Goal: Check status: Check status

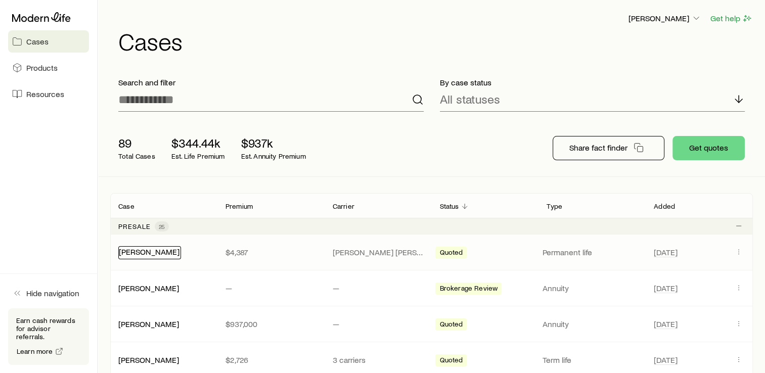
click at [165, 255] on link "[PERSON_NAME]" at bounding box center [149, 252] width 61 height 10
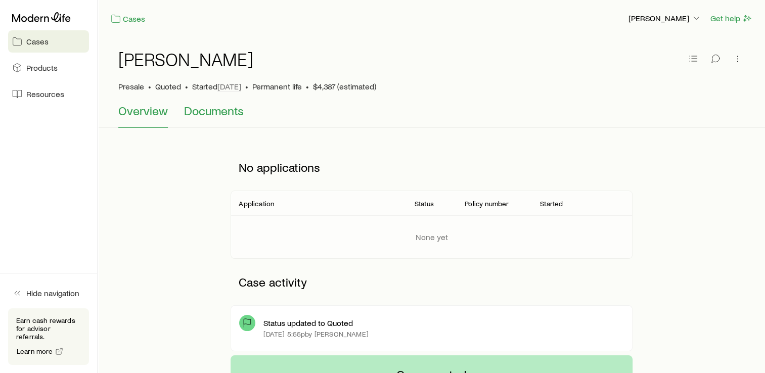
click at [213, 118] on button "Documents" at bounding box center [214, 116] width 60 height 24
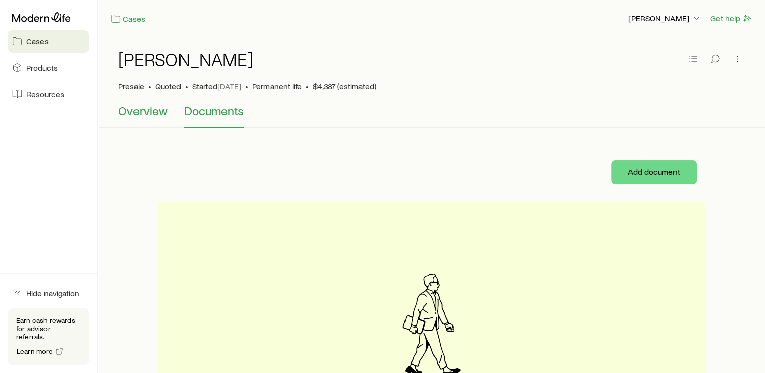
click at [146, 112] on span "Overview" at bounding box center [143, 111] width 50 height 14
